Goal: Task Accomplishment & Management: Use online tool/utility

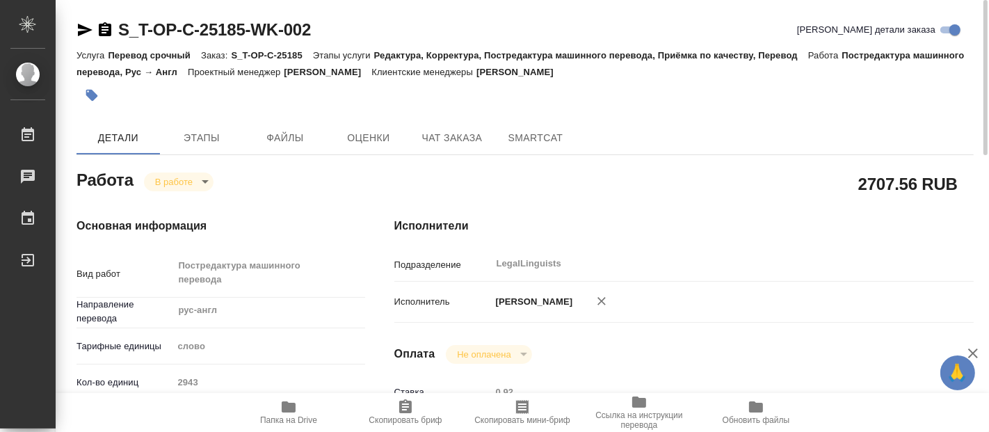
click at [207, 185] on body "🙏 .cls-1 fill:#fff; AWATERA Fadeeva Elena Работы 0 Чаты График Выйти S_T-OP-C-2…" at bounding box center [494, 216] width 989 height 432
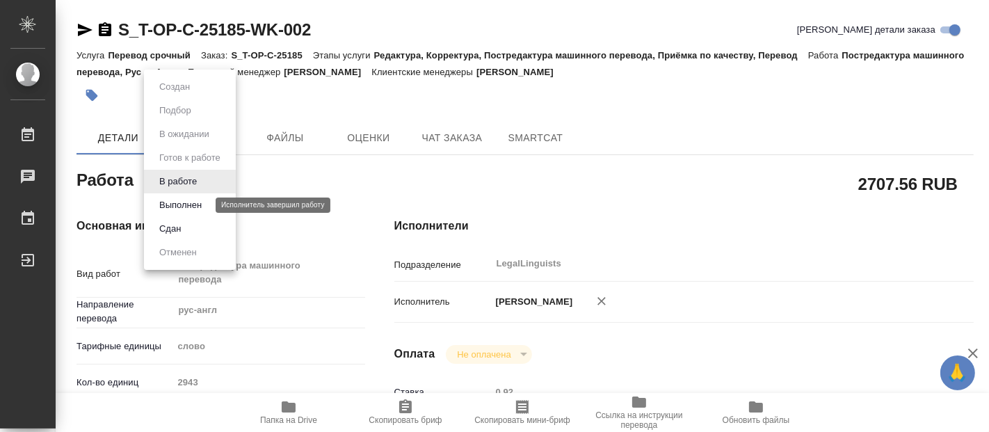
click at [188, 206] on button "Выполнен" at bounding box center [180, 204] width 51 height 15
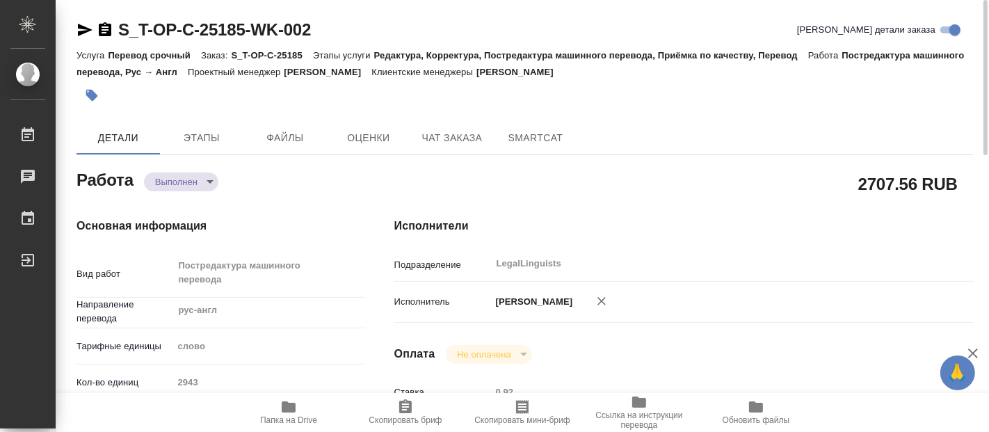
type textarea "x"
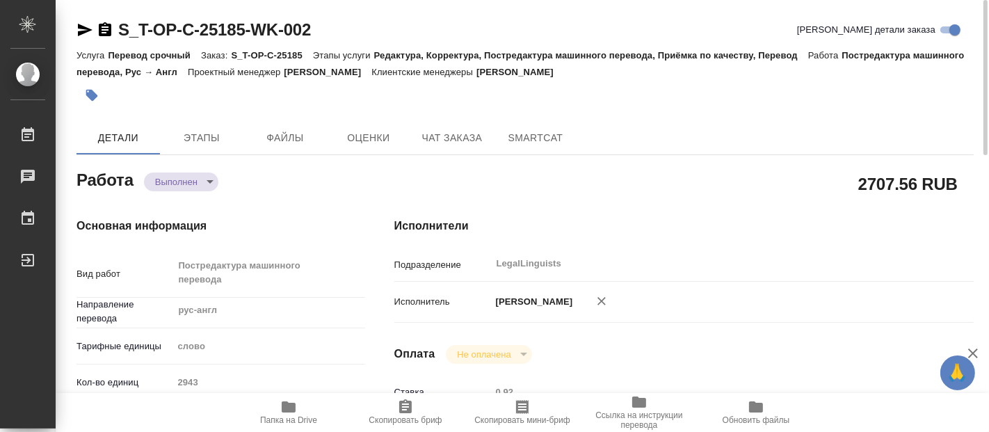
type textarea "x"
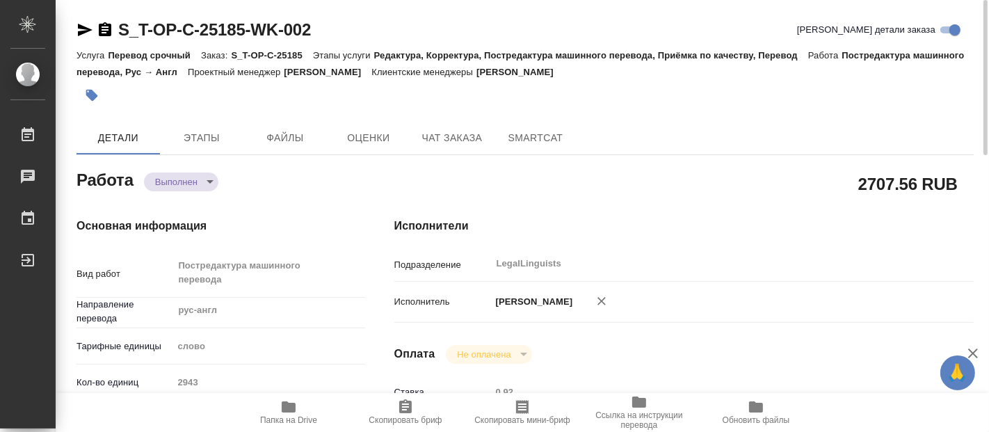
type textarea "x"
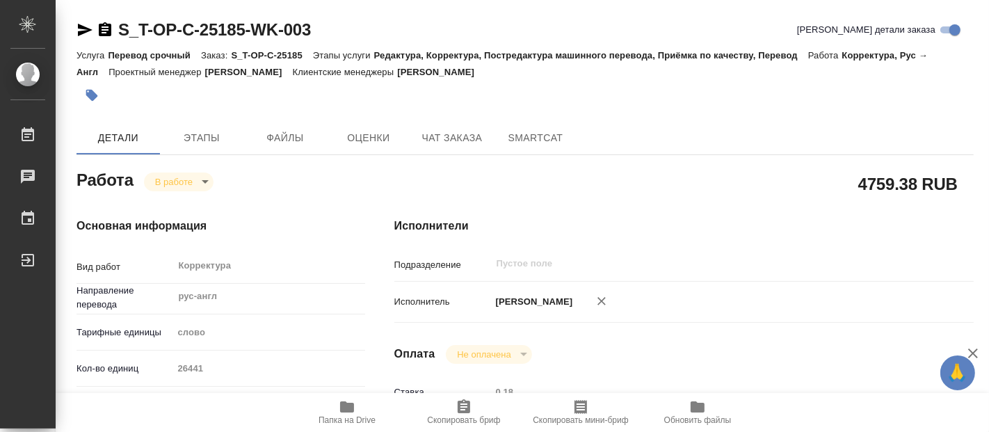
scroll to position [309, 0]
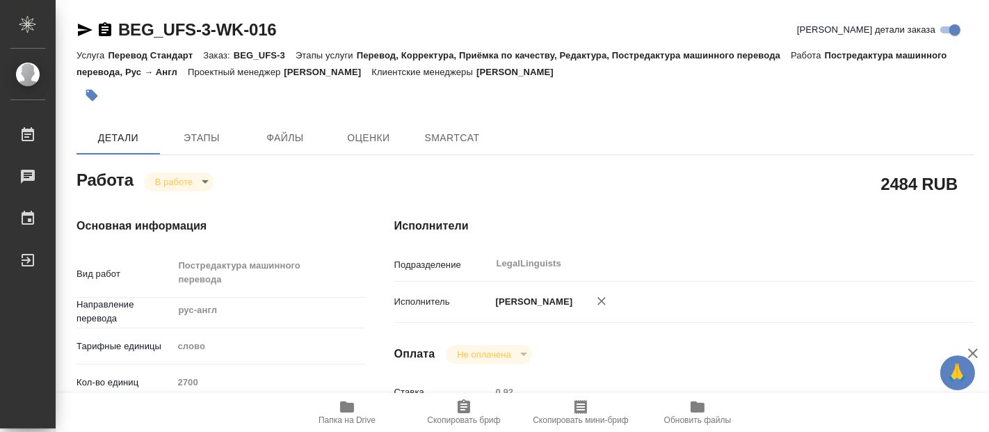
type textarea "x"
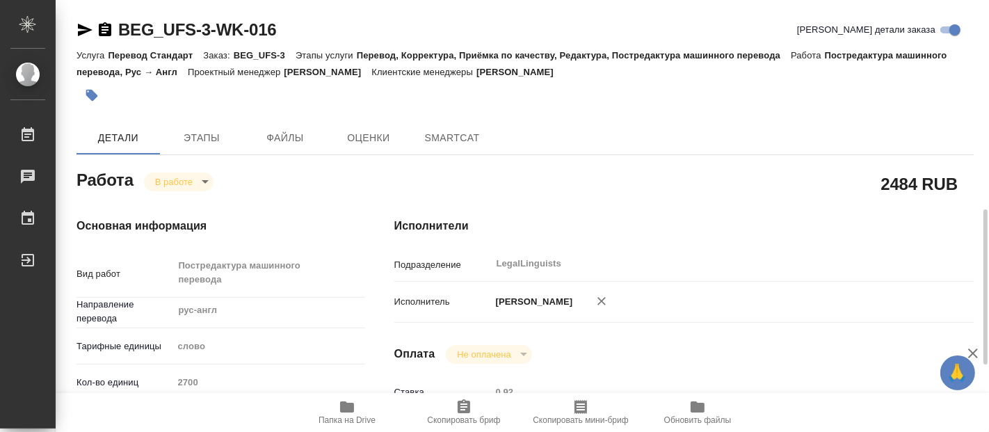
scroll to position [232, 0]
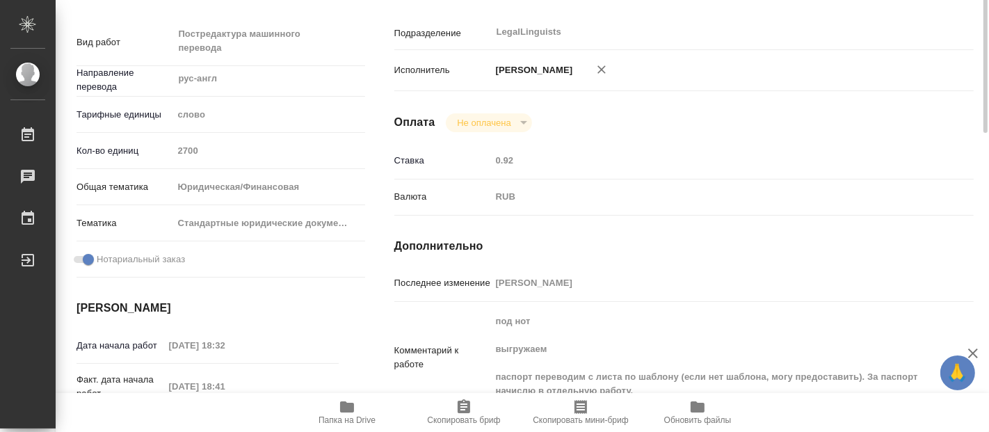
type textarea "x"
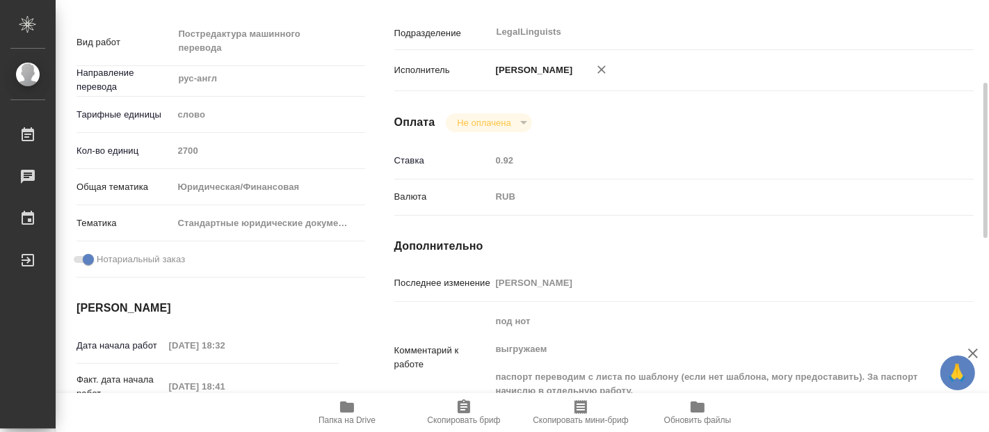
type textarea "x"
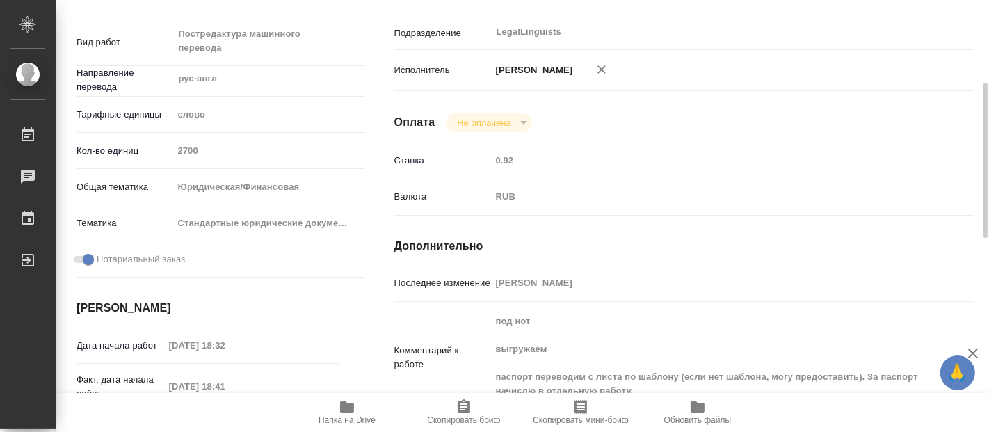
scroll to position [386, 0]
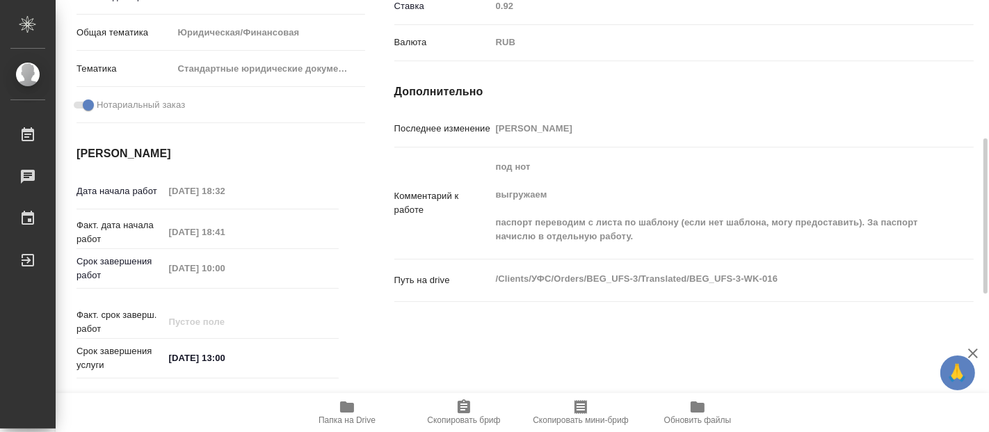
type textarea "x"
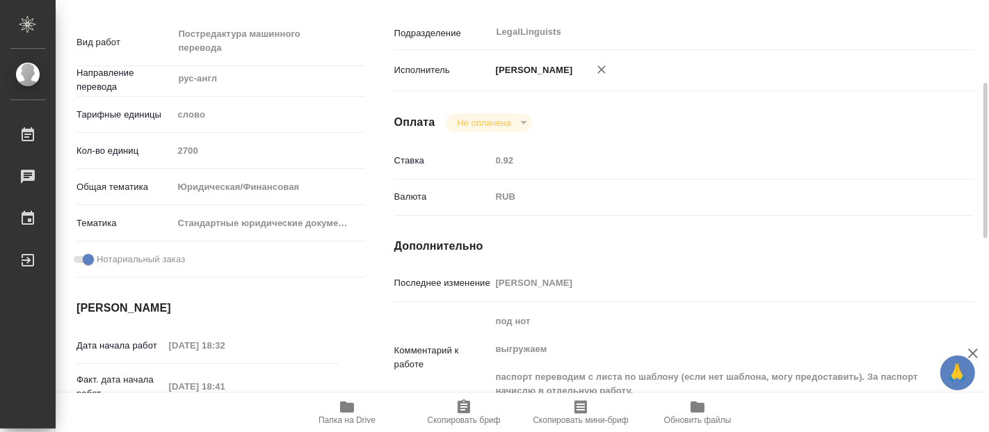
scroll to position [0, 0]
